Goal: Book appointment/travel/reservation

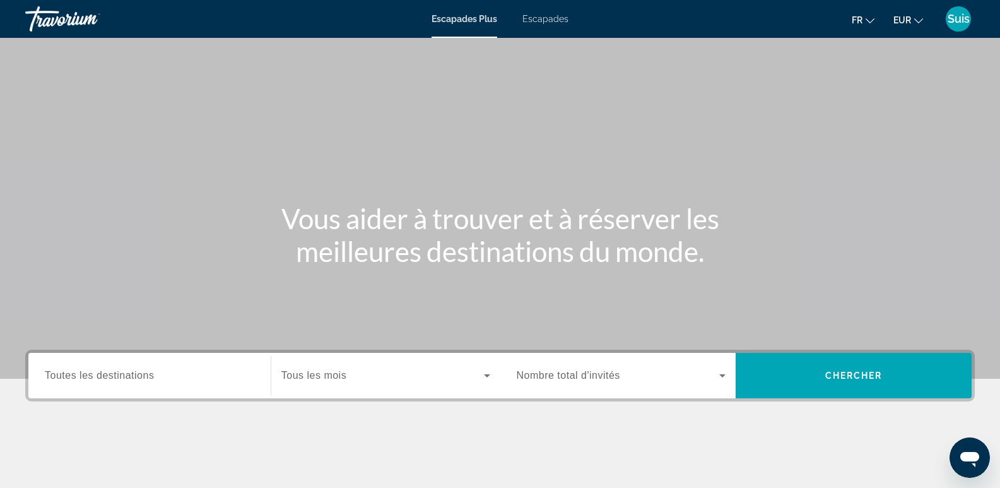
click at [537, 19] on font "Escapades" at bounding box center [545, 19] width 46 height 10
click at [178, 374] on input "Destination Toutes les destinations" at bounding box center [149, 375] width 209 height 15
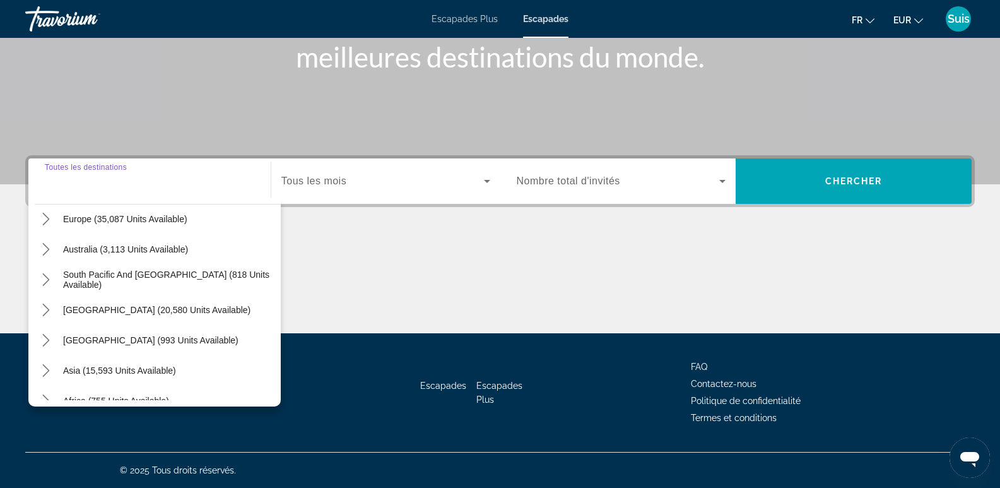
scroll to position [189, 0]
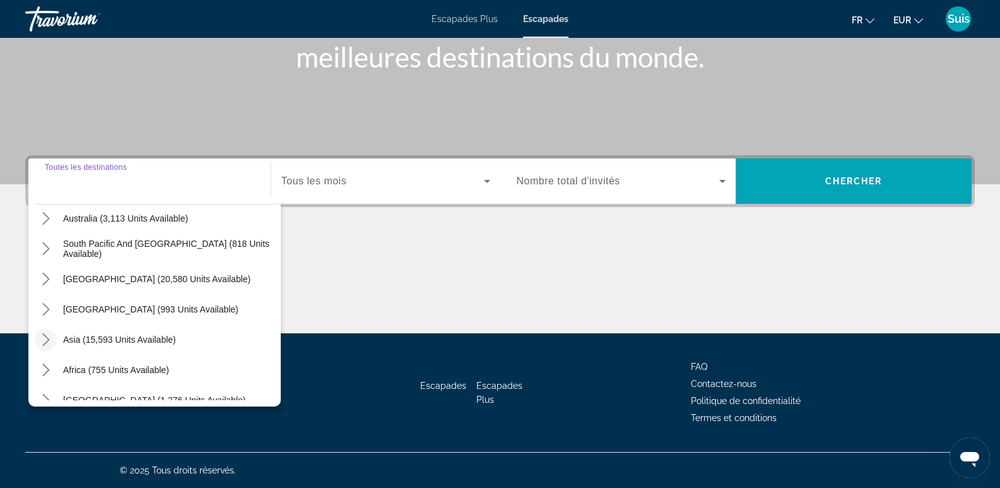
click at [42, 340] on icon "Toggle Asia (15,593 units available) submenu" at bounding box center [46, 339] width 13 height 13
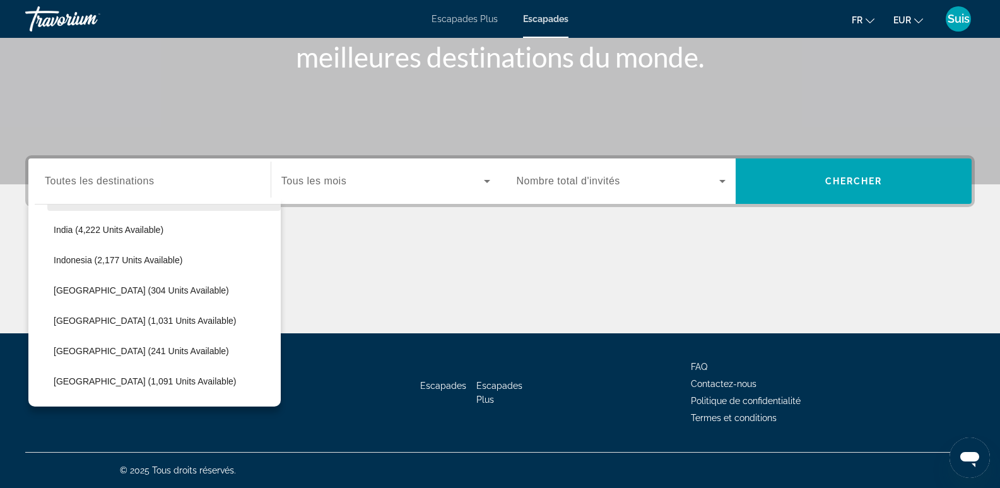
scroll to position [435, 0]
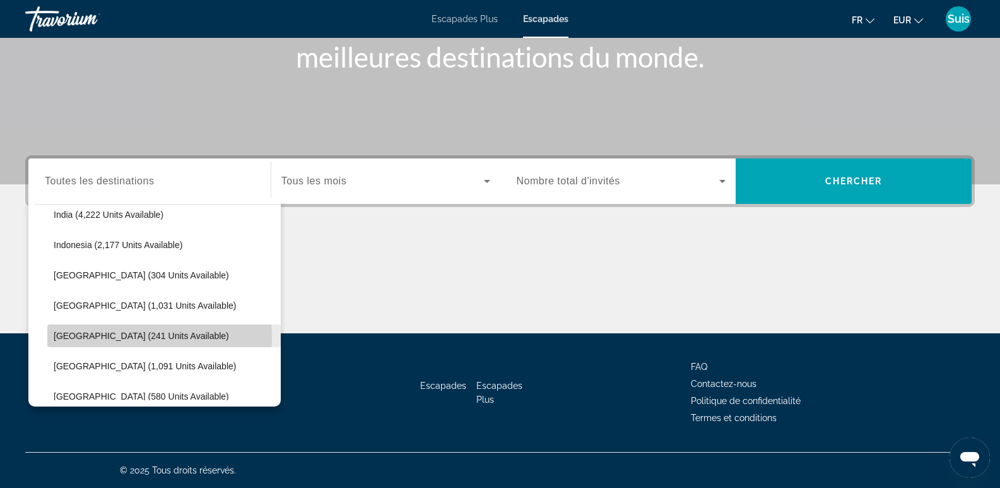
click at [78, 339] on span "[GEOGRAPHIC_DATA] (241 units available)" at bounding box center [141, 336] width 175 height 10
type input "**********"
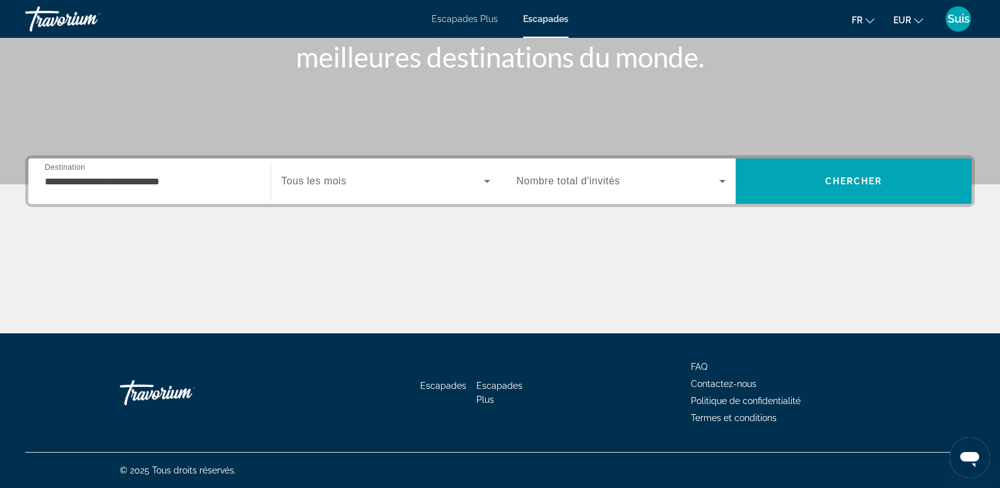
click at [581, 179] on span "Nombre total d'invités" at bounding box center [568, 180] width 103 height 11
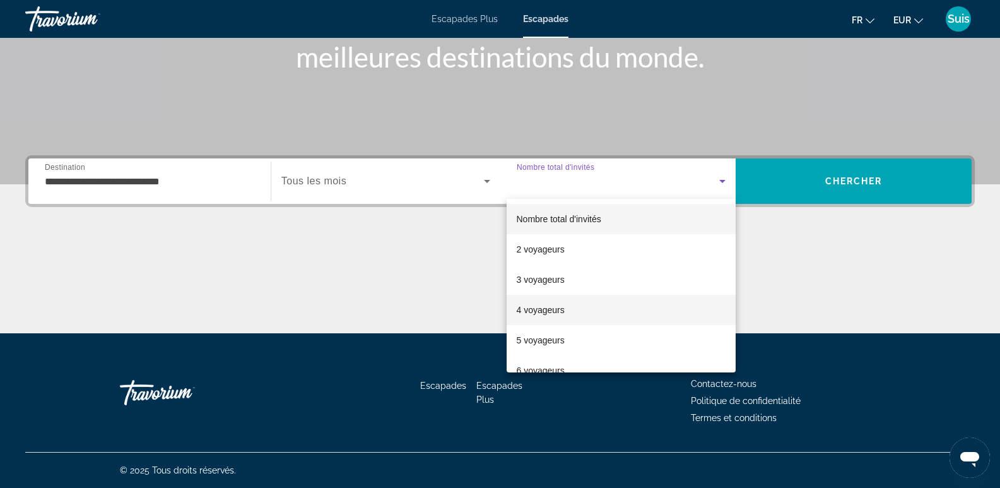
click at [540, 309] on font "4 voyageurs" at bounding box center [541, 310] width 48 height 10
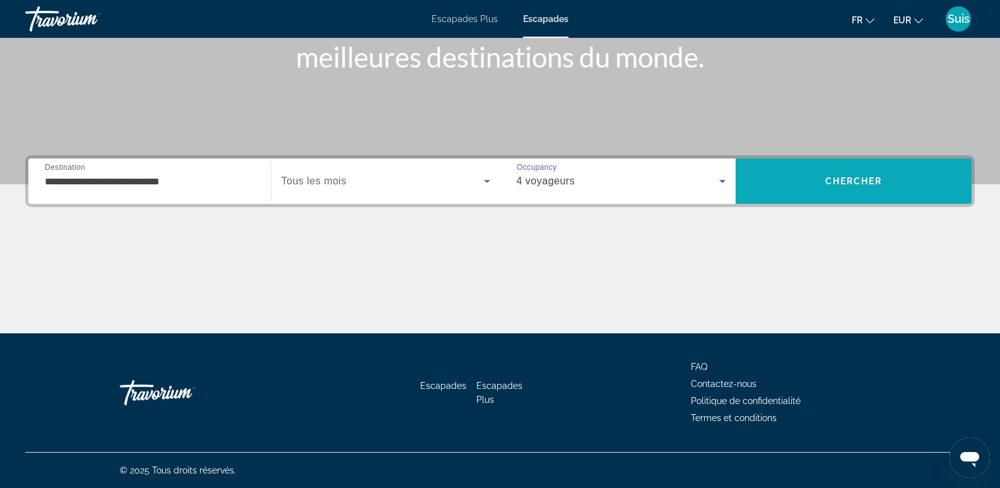
click at [873, 180] on span "Chercher" at bounding box center [853, 181] width 57 height 10
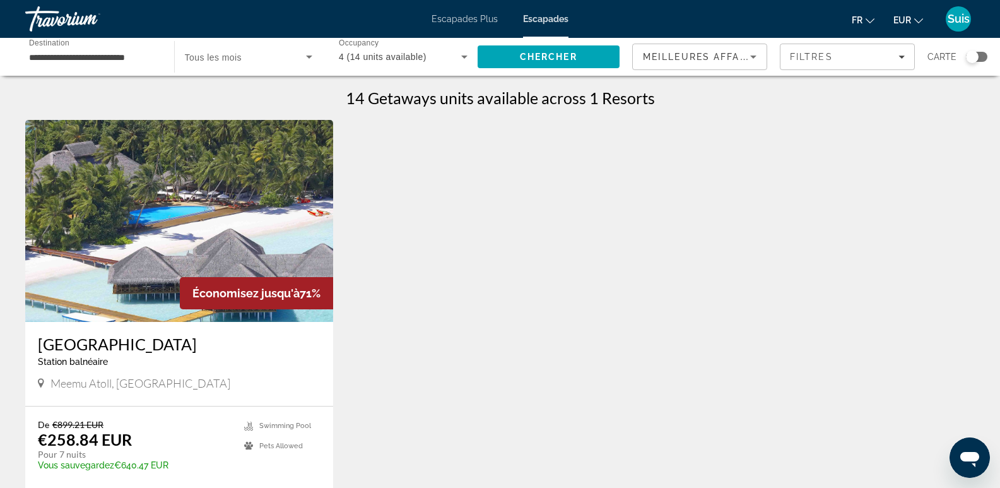
click at [451, 21] on font "Escapades Plus" at bounding box center [465, 19] width 66 height 10
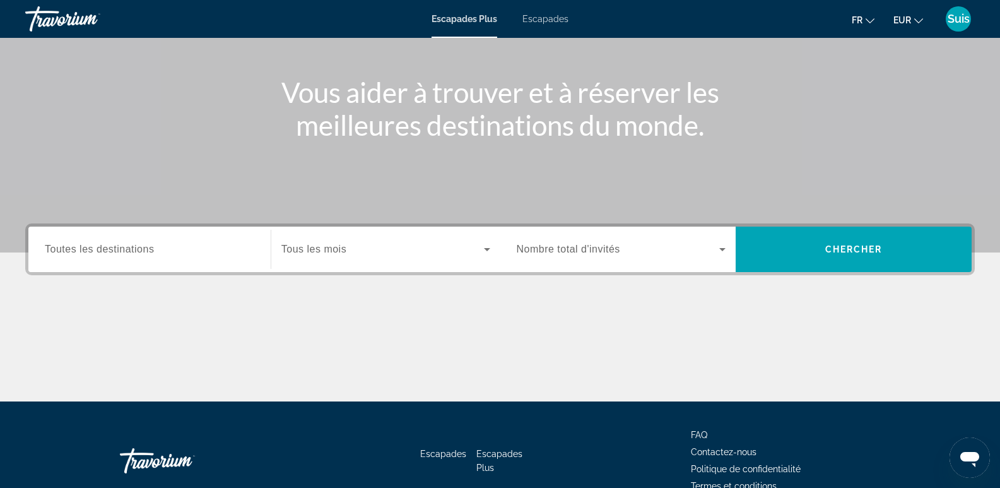
click at [107, 248] on span "Toutes les destinations" at bounding box center [99, 249] width 109 height 11
click at [107, 248] on input "Destination Toutes les destinations" at bounding box center [149, 249] width 209 height 15
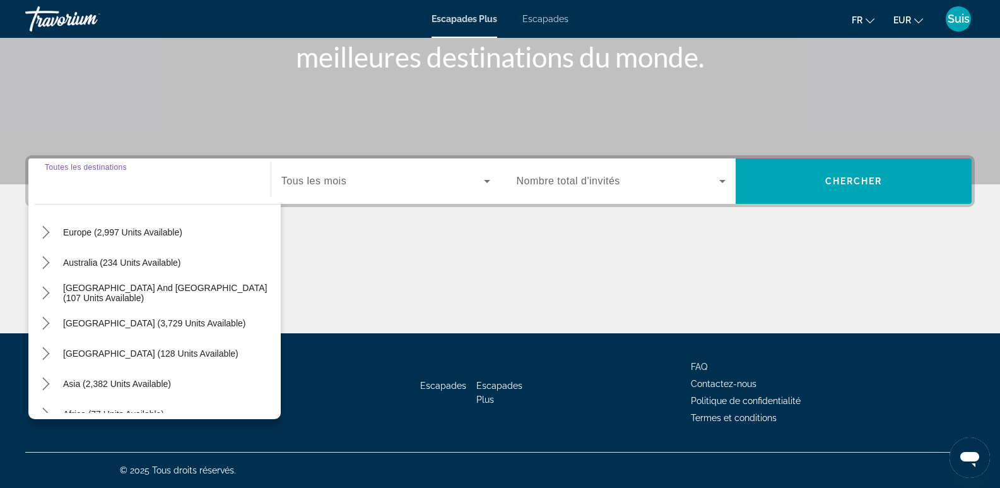
scroll to position [189, 0]
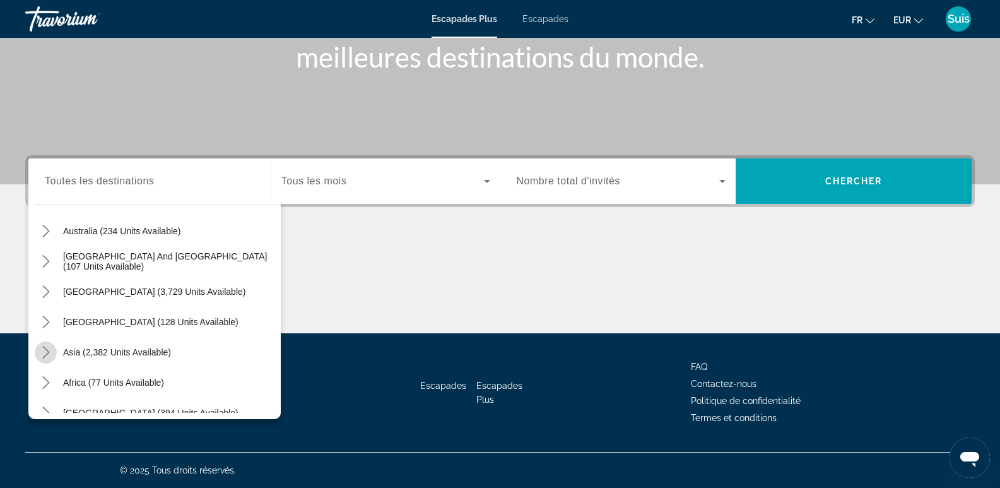
click at [45, 351] on icon "Toggle Asia (2,382 units available) submenu" at bounding box center [46, 352] width 13 height 13
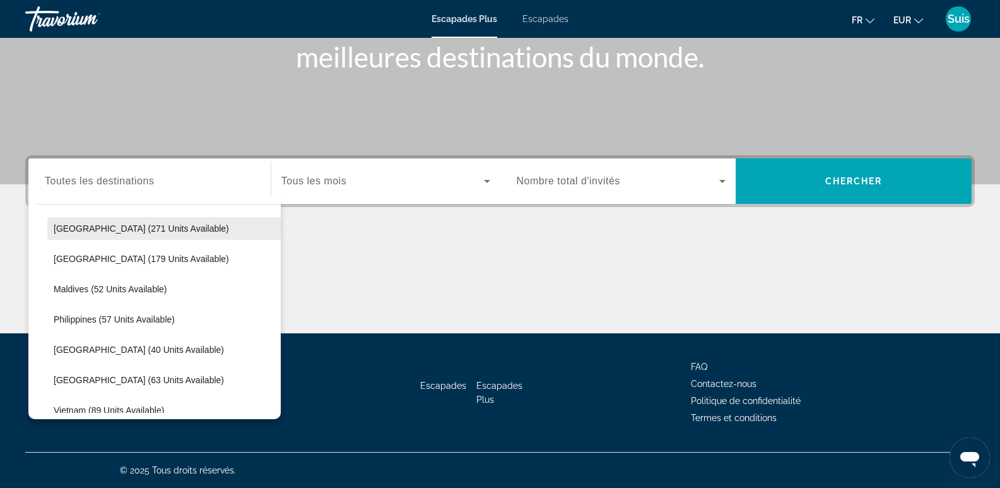
scroll to position [435, 0]
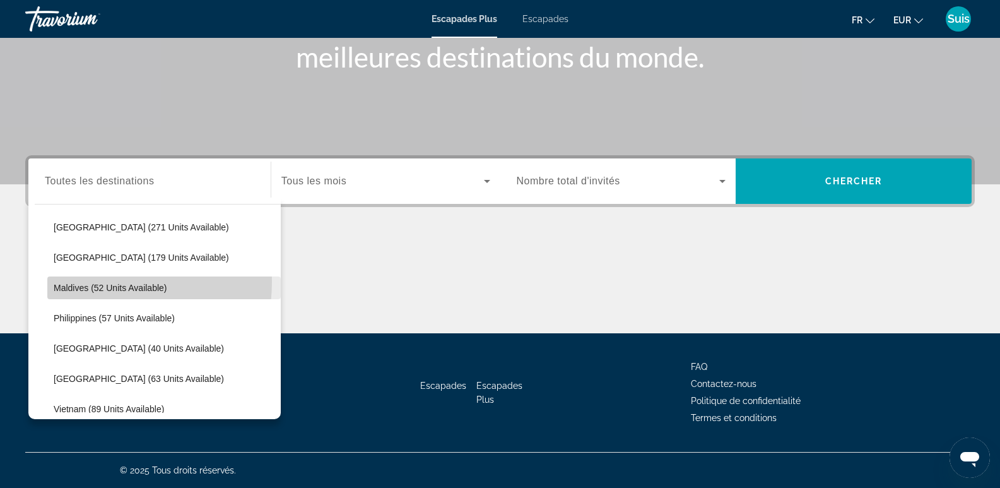
click at [85, 283] on span "Maldives (52 units available)" at bounding box center [111, 288] width 114 height 10
type input "**********"
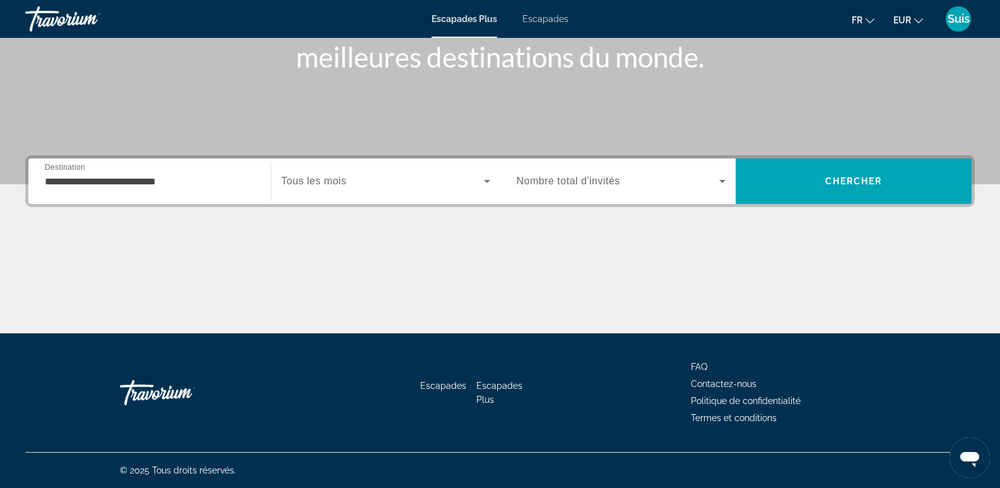
click at [598, 173] on div "Search widget" at bounding box center [621, 180] width 209 height 35
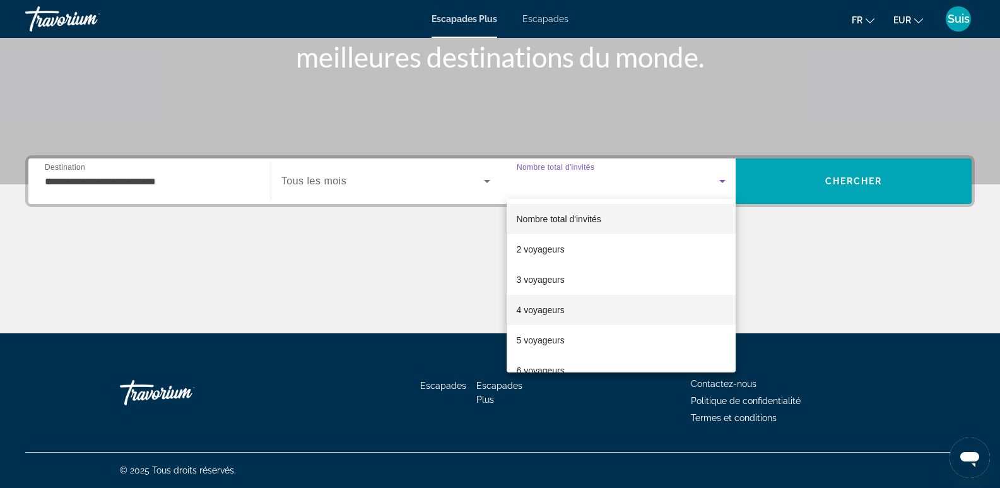
click at [572, 314] on mat-option "4 voyageurs" at bounding box center [622, 310] width 230 height 30
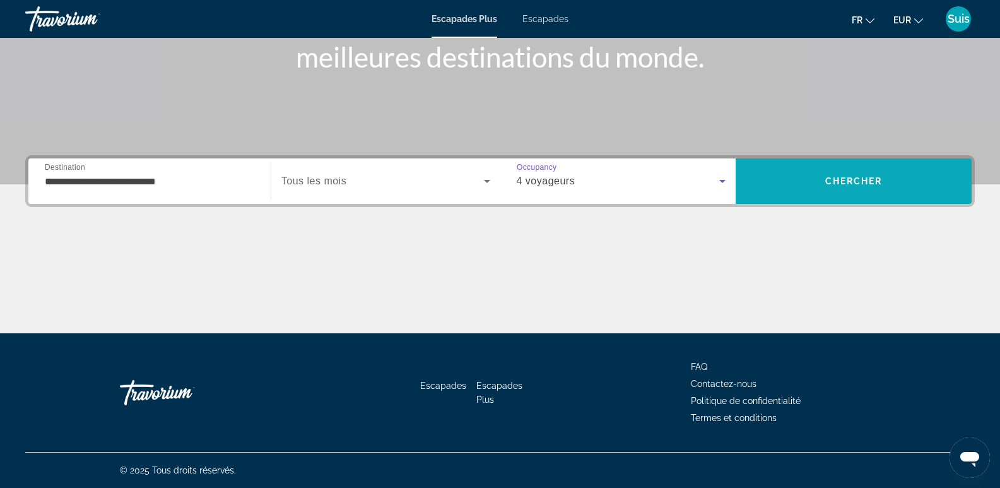
click at [844, 164] on span "Search" at bounding box center [854, 180] width 236 height 45
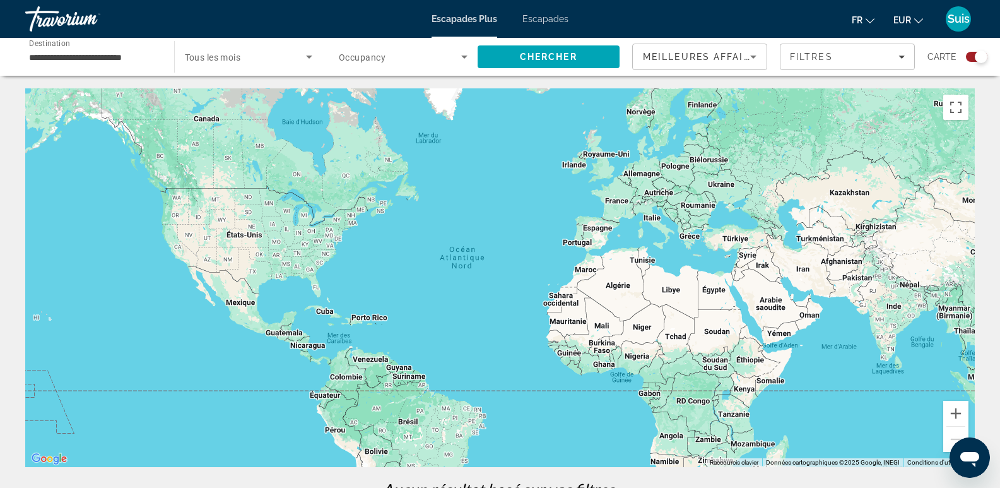
click at [974, 57] on div "Search widget" at bounding box center [976, 57] width 21 height 10
